Goal: Task Accomplishment & Management: Manage account settings

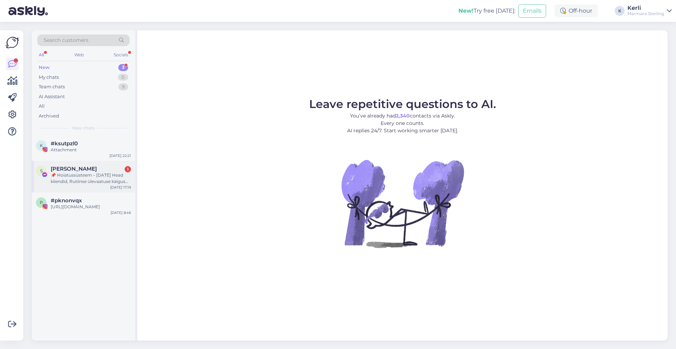
click at [87, 182] on div "📌 Hoiatussüsteem – [DATE] Head kliendid, Rutiinse ülevaatuse käigus märkasime t…" at bounding box center [91, 178] width 80 height 13
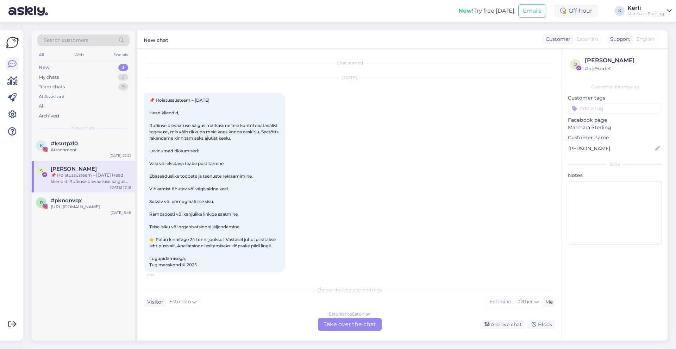
scroll to position [15, 0]
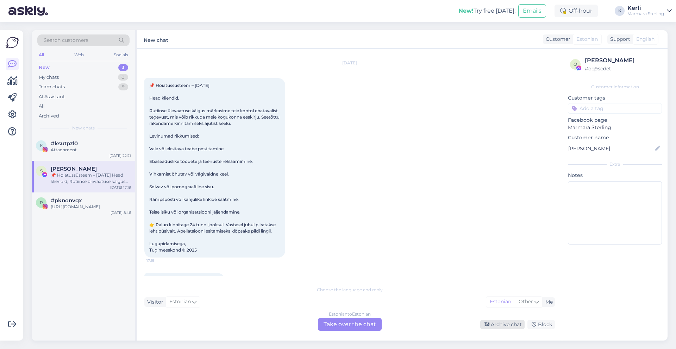
click at [501, 323] on div "Archive chat" at bounding box center [502, 325] width 44 height 10
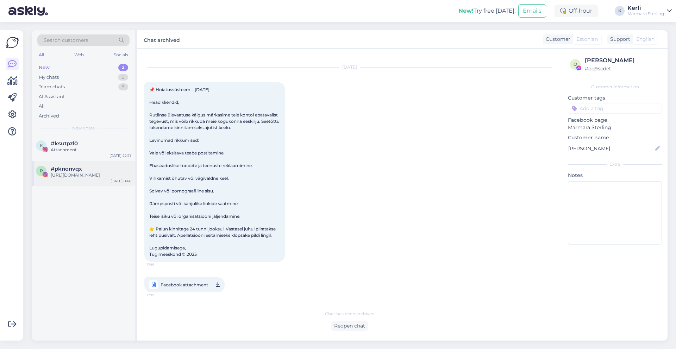
click at [97, 177] on div "[URL][DOMAIN_NAME]" at bounding box center [91, 175] width 80 height 6
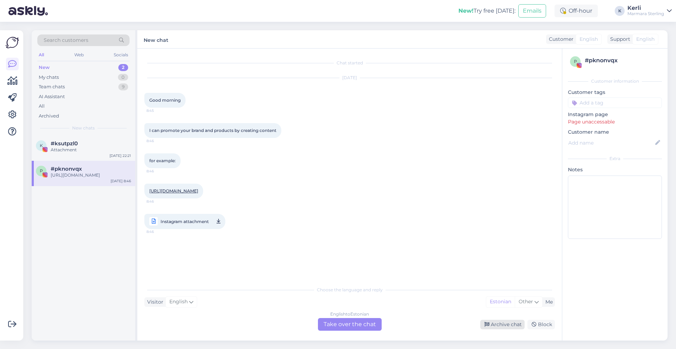
click at [491, 327] on div "Archive chat" at bounding box center [502, 325] width 44 height 10
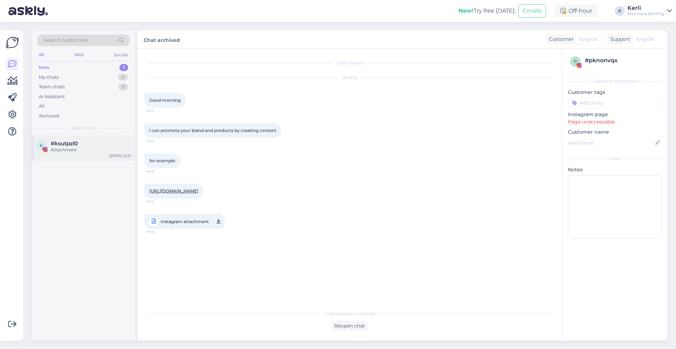
click at [68, 157] on div "k #ksutpzl0 Attachment [DATE] 22:21" at bounding box center [83, 147] width 103 height 25
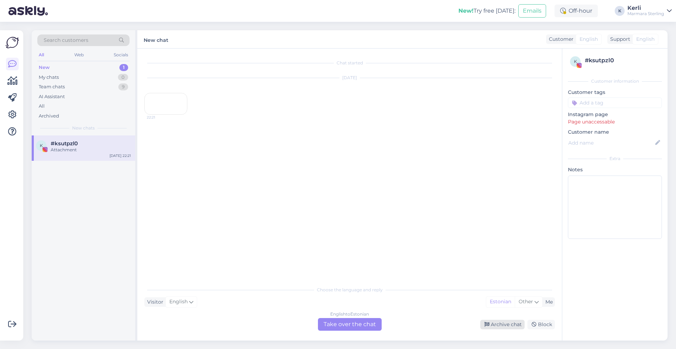
click at [502, 324] on div "Archive chat" at bounding box center [502, 325] width 44 height 10
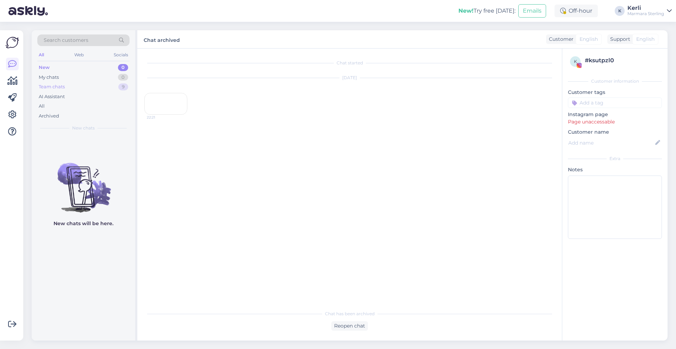
click at [59, 90] on div "Team chats" at bounding box center [52, 86] width 26 height 7
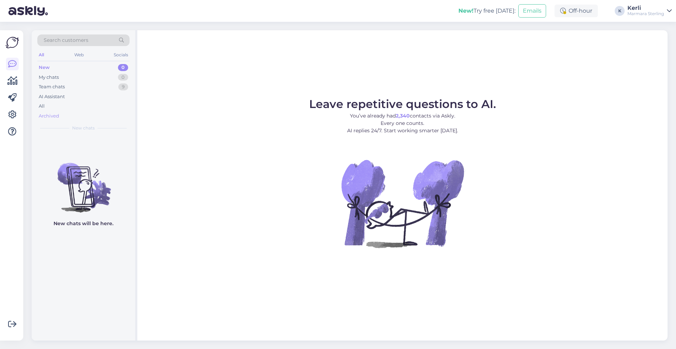
click at [66, 117] on div "Archived" at bounding box center [83, 116] width 92 height 10
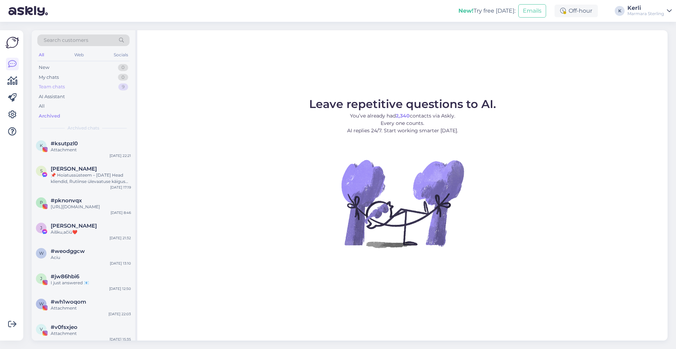
click at [67, 89] on div "Team chats 9" at bounding box center [83, 87] width 92 height 10
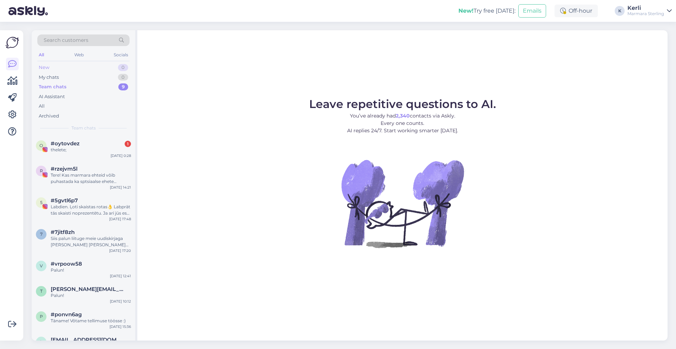
click at [45, 67] on div "New" at bounding box center [44, 67] width 11 height 7
